Goal: Complete application form

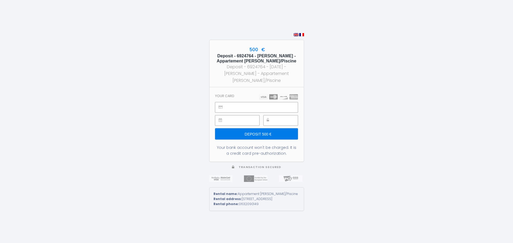
click at [275, 116] on iframe at bounding box center [286, 121] width 22 height 10
click at [258, 130] on input "Deposit 500 €" at bounding box center [256, 133] width 83 height 11
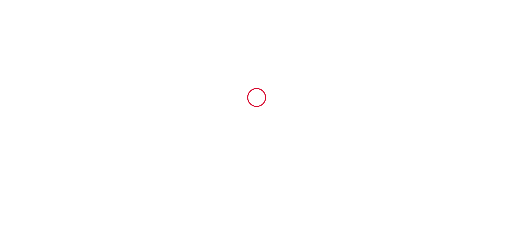
type input "6924764"
type input "Appartement [PERSON_NAME]/Piscine"
type input "[STREET_ADDRESS][GEOGRAPHIC_DATA]"
type input "33680"
type input "Lacanau"
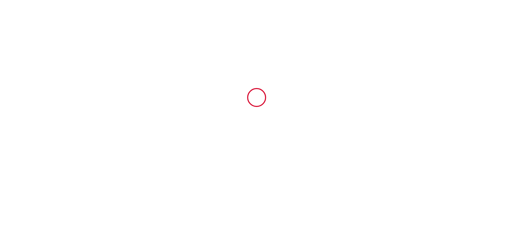
type input "[GEOGRAPHIC_DATA]"
type input "[DATE]"
type input "2"
type input "0"
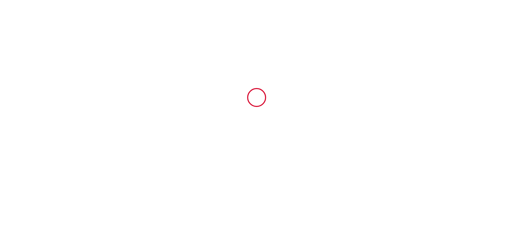
type input "500"
type input "545.96"
type input "[PERSON_NAME]"
type input "Deleuil"
type input "[GEOGRAPHIC_DATA]"
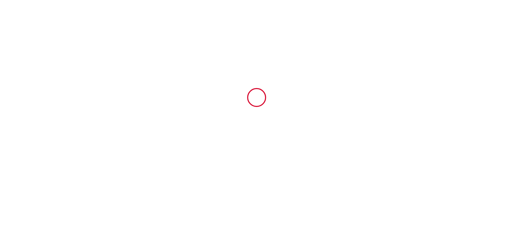
type input "[EMAIL_ADDRESS][DOMAIN_NAME]"
type input "[PERSON_NAME]"
type input "Vermorel"
type input "[EMAIL_ADDRESS][DOMAIN_NAME]"
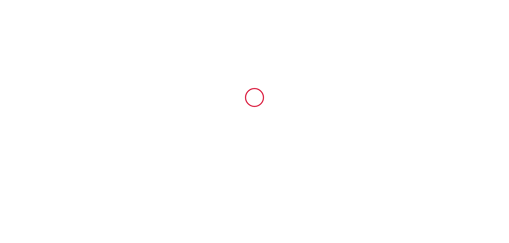
type input "[PHONE_NUMBER]"
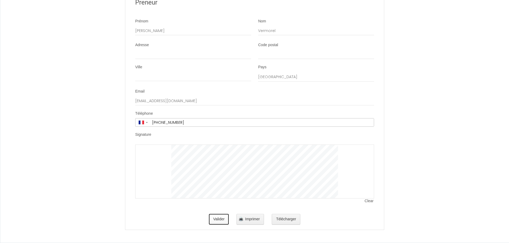
click at [222, 220] on button "Valider" at bounding box center [219, 219] width 20 height 11
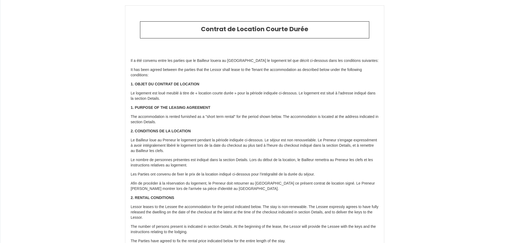
type input "85"
type input "440"
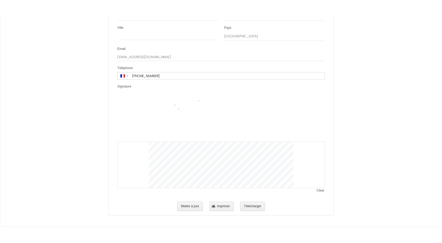
scroll to position [1315, 0]
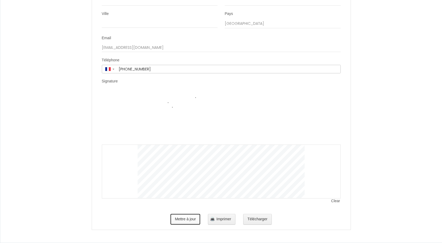
click at [188, 221] on button "Mettre à jour" at bounding box center [185, 219] width 30 height 11
click at [190, 219] on button "Mettre à jour" at bounding box center [185, 219] width 30 height 11
